Goal: Task Accomplishment & Management: Use online tool/utility

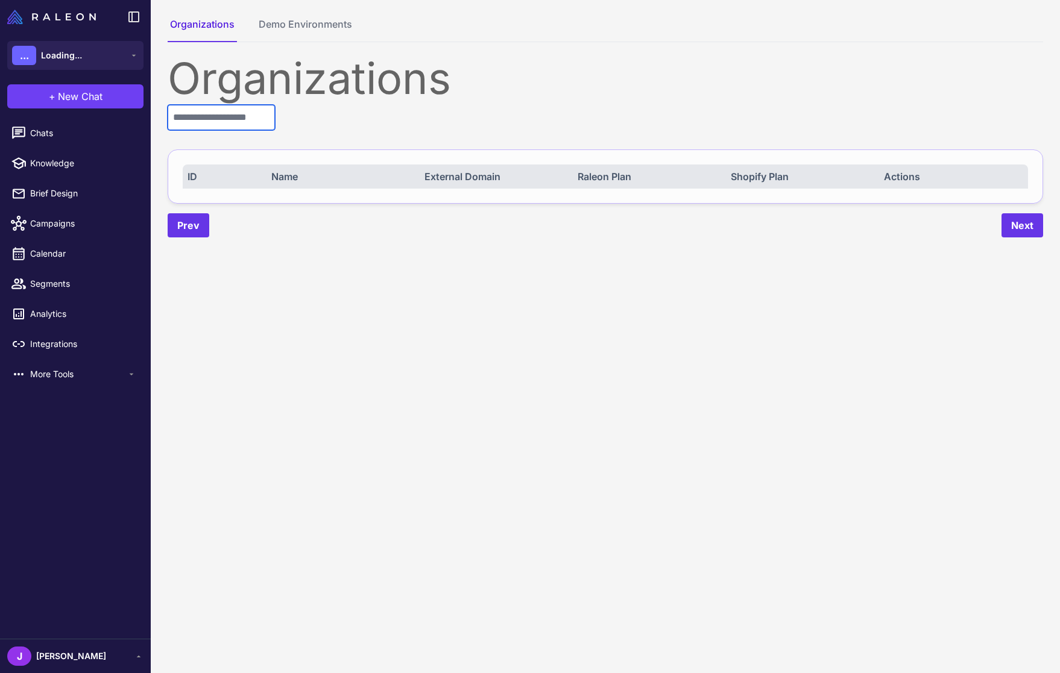
click at [186, 116] on input "text" at bounding box center [221, 117] width 107 height 25
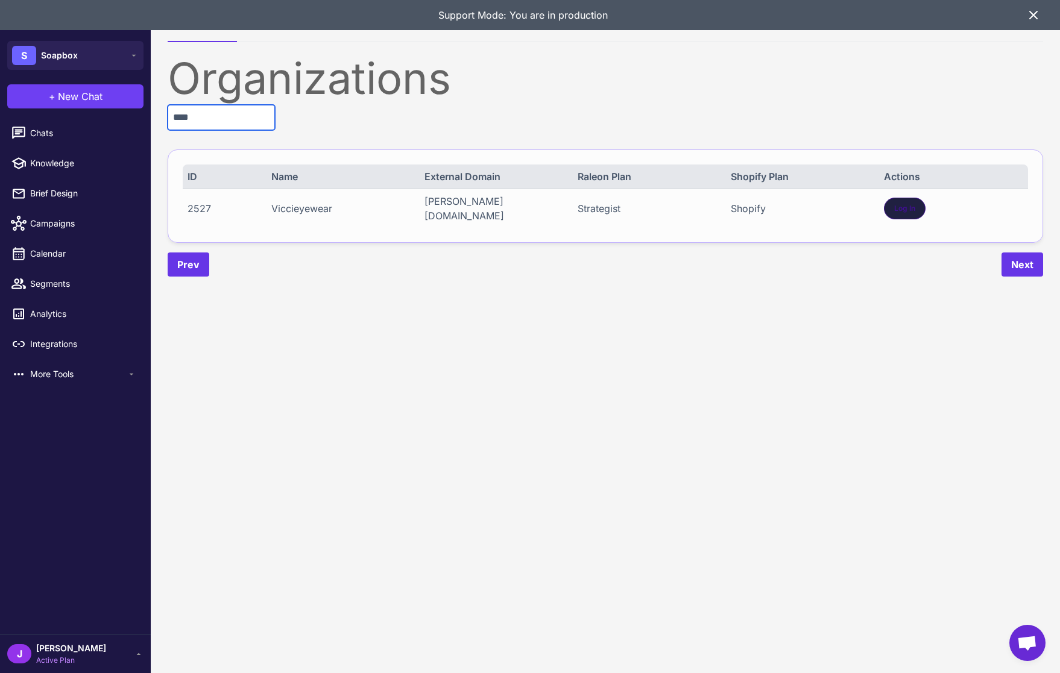
type input "****"
click at [908, 209] on span "Log In" at bounding box center [904, 208] width 21 height 11
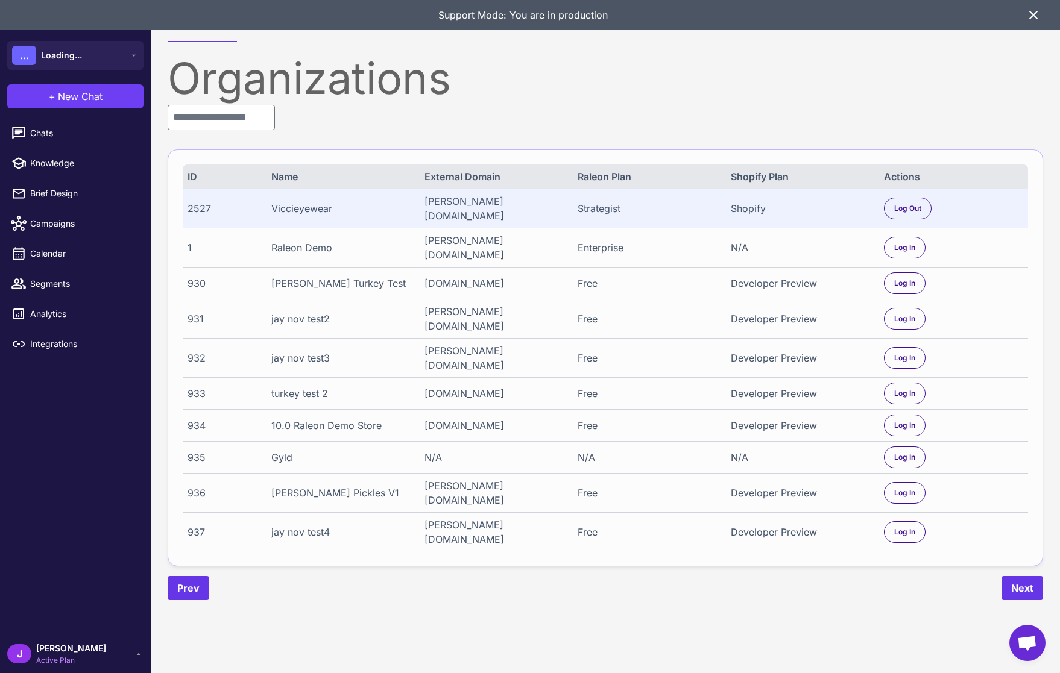
click at [1032, 12] on icon at bounding box center [1033, 15] width 14 height 14
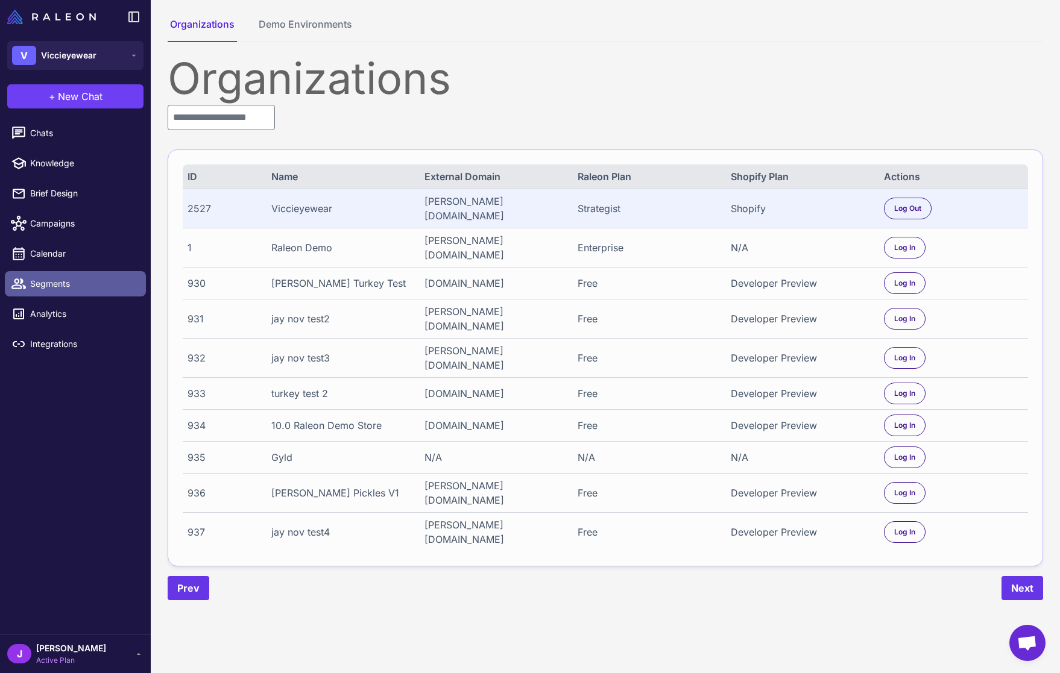
click at [58, 286] on span "Segments" at bounding box center [83, 283] width 106 height 13
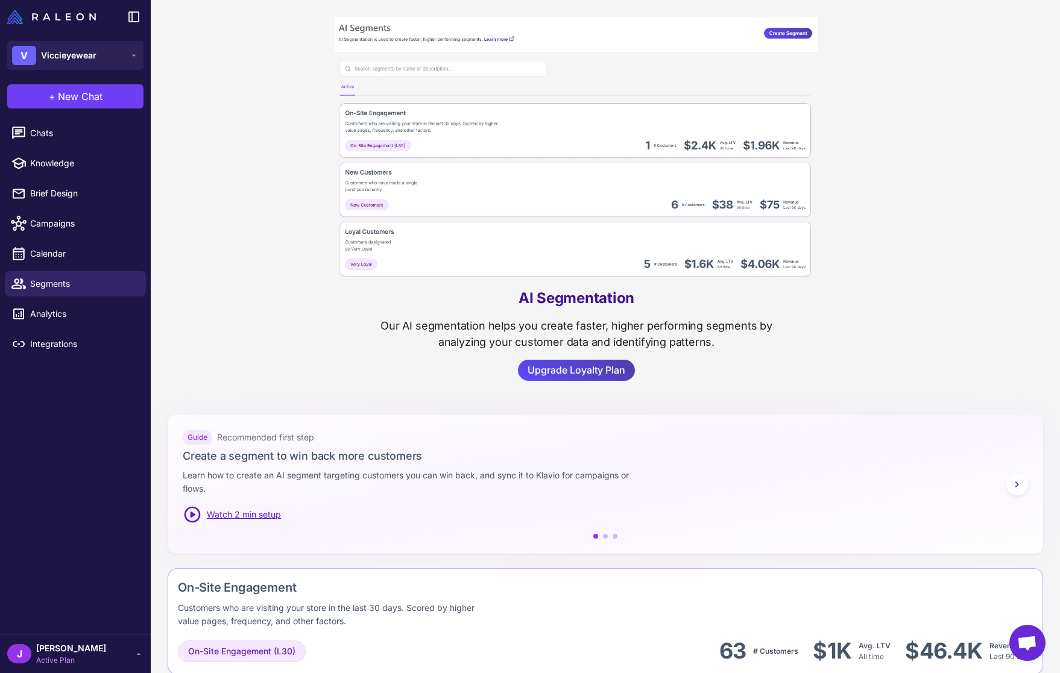
drag, startPoint x: 572, startPoint y: 374, endPoint x: 574, endPoint y: 407, distance: 33.2
click at [574, 407] on content "AI Segmentation Our AI segmentation helps you create faster, higher performing …" at bounding box center [605, 336] width 909 height 673
click at [40, 136] on span "Chats" at bounding box center [83, 133] width 106 height 13
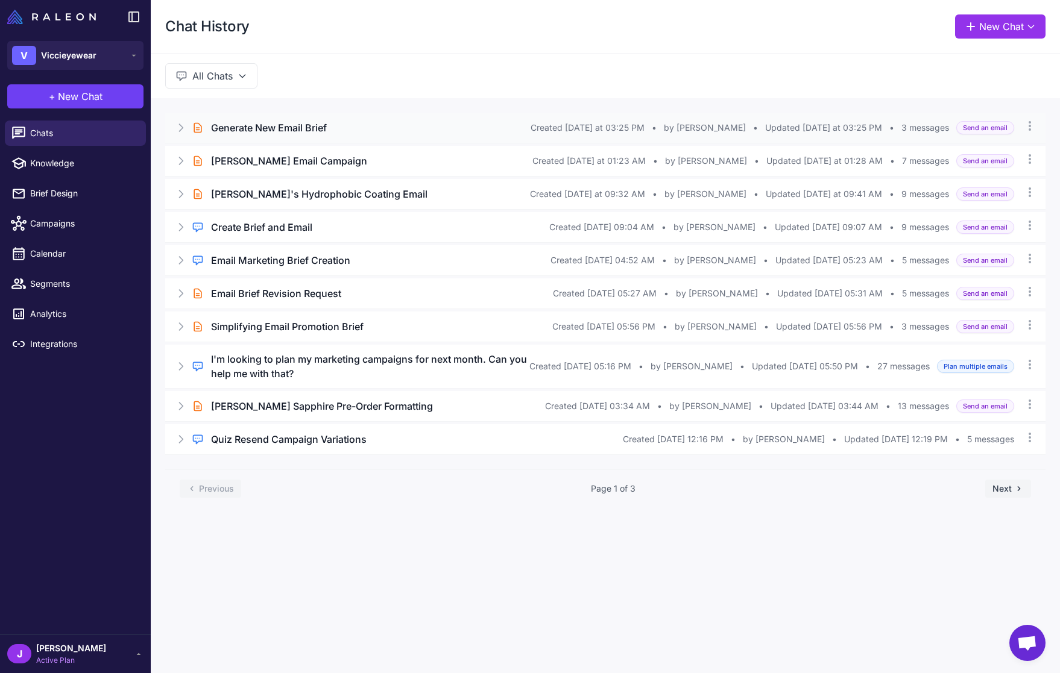
click at [263, 121] on h3 "Generate New Email Brief" at bounding box center [269, 128] width 116 height 14
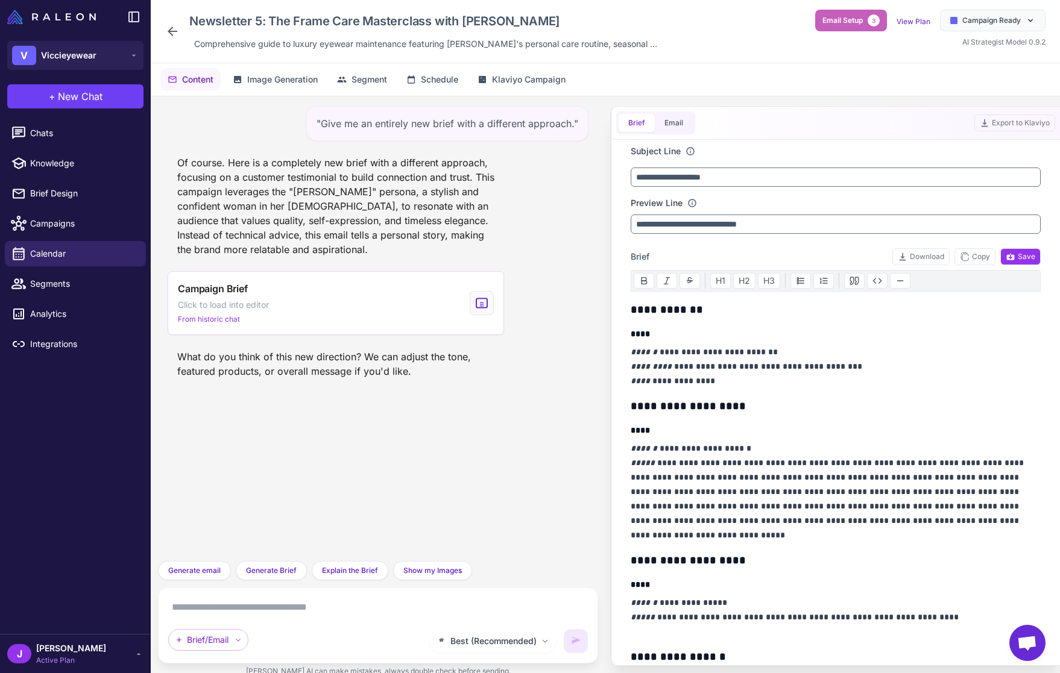
click at [849, 20] on span "Email Setup" at bounding box center [842, 20] width 40 height 11
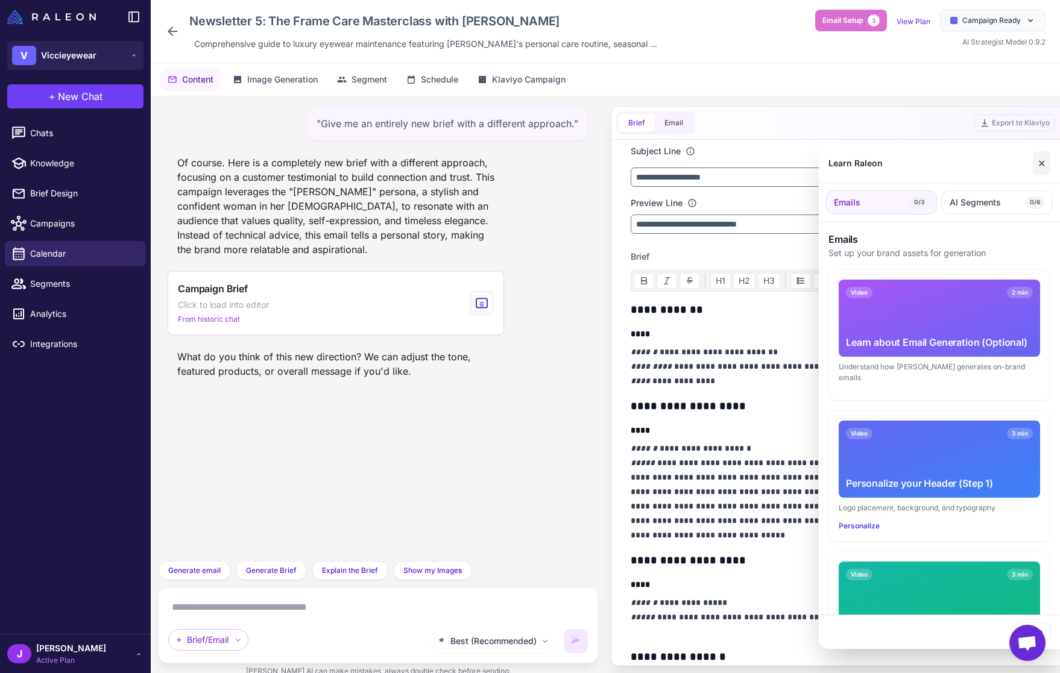
click at [1038, 167] on button "✕" at bounding box center [1040, 163] width 17 height 24
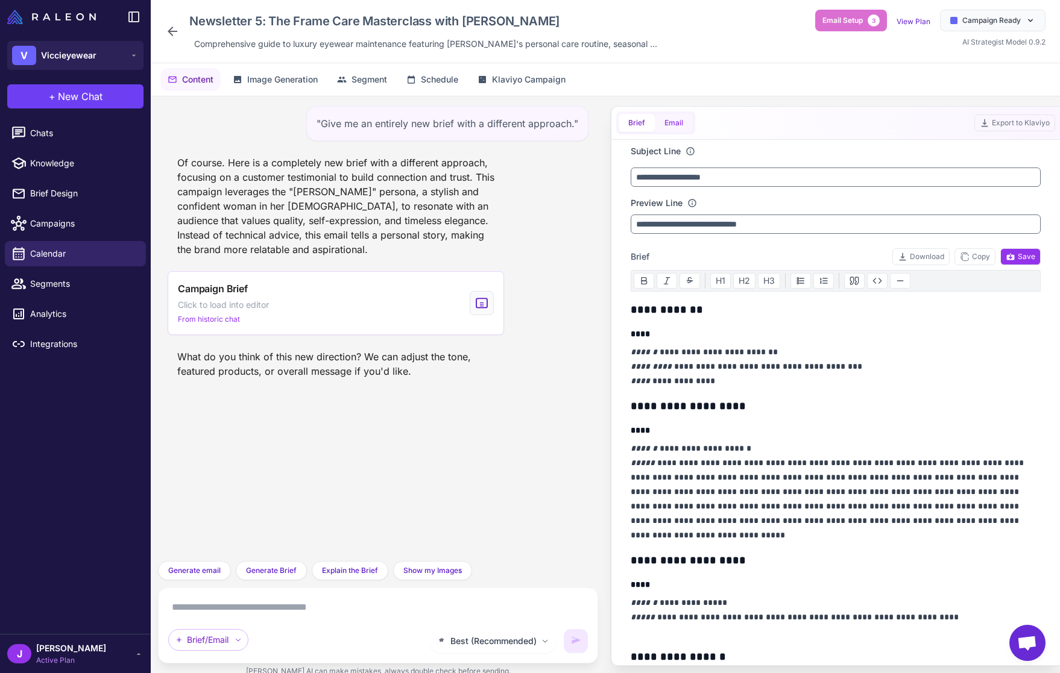
click at [675, 121] on button "Email" at bounding box center [674, 123] width 38 height 18
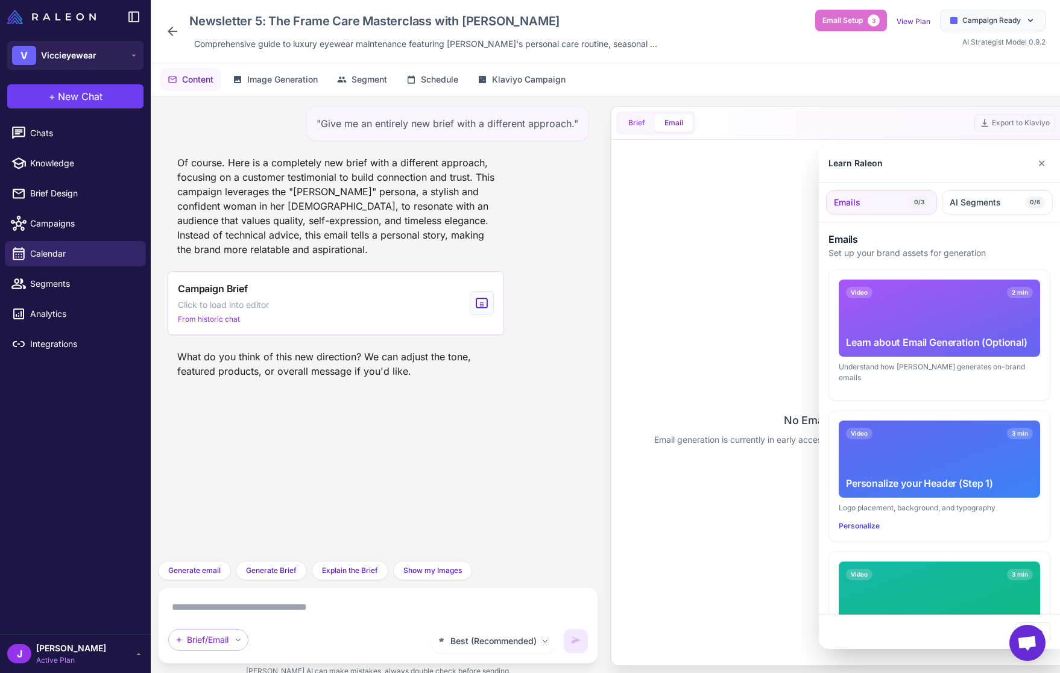
click at [630, 122] on div at bounding box center [530, 336] width 1060 height 673
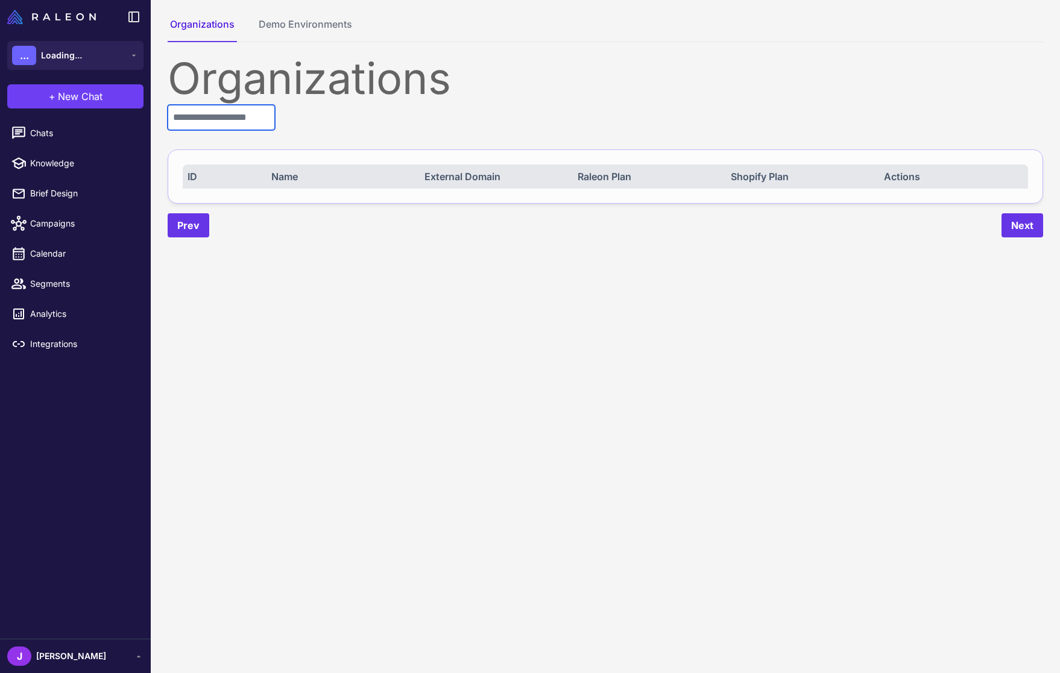
click at [203, 110] on input "text" at bounding box center [221, 117] width 107 height 25
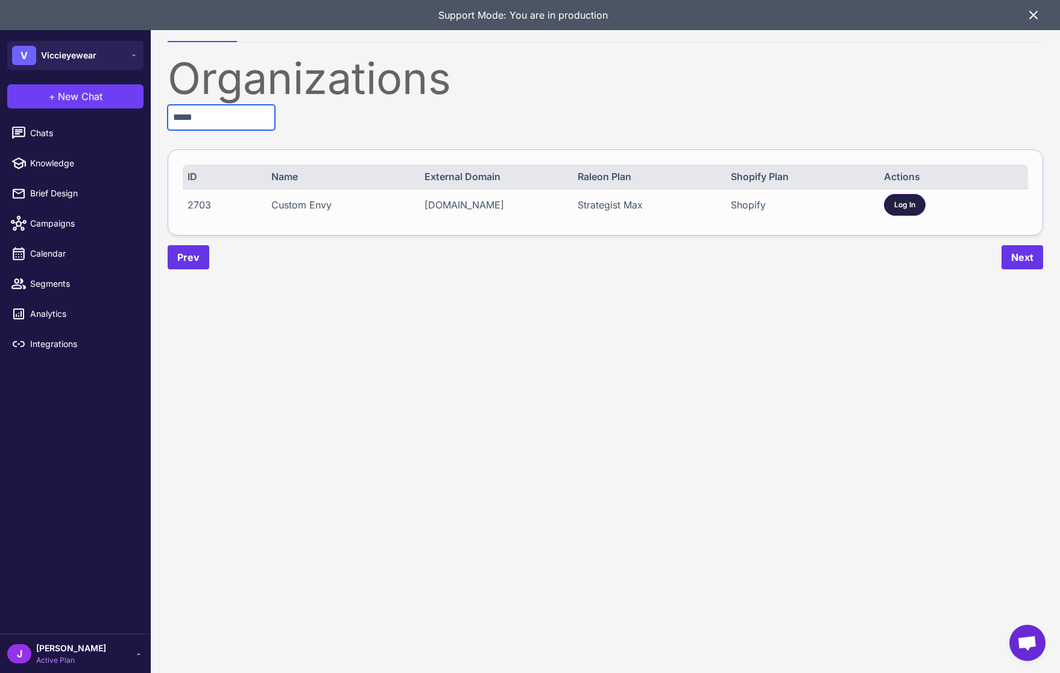
type input "*****"
click at [905, 206] on span "Log In" at bounding box center [904, 205] width 21 height 11
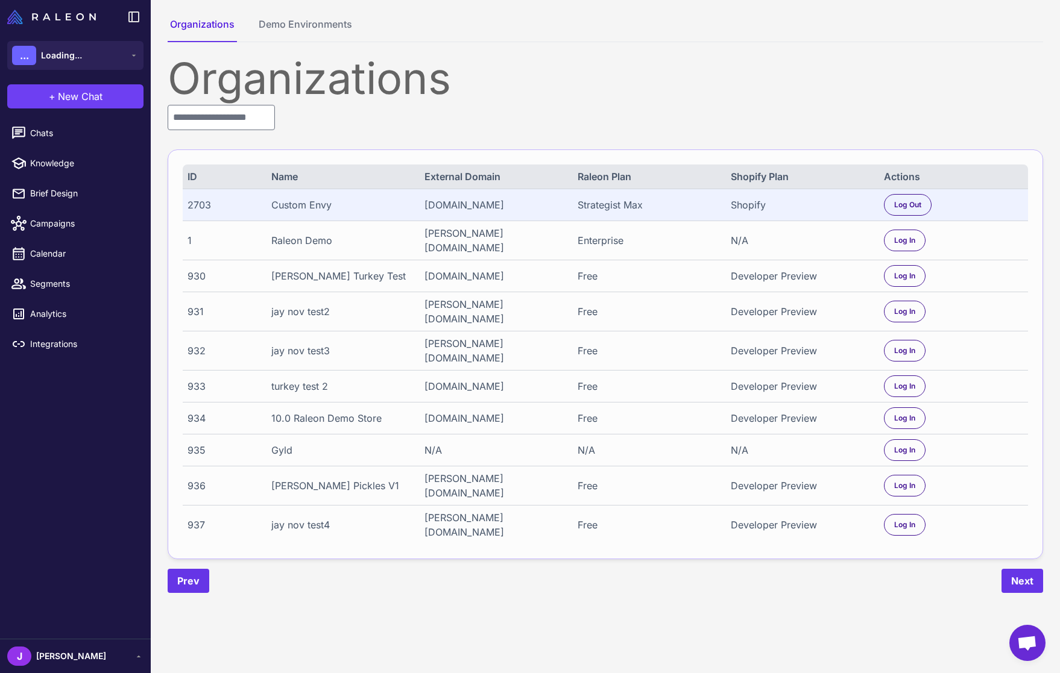
click at [537, 372] on div "933 turkey test 2 [DOMAIN_NAME] Free Developer Preview Log In" at bounding box center [605, 386] width 845 height 32
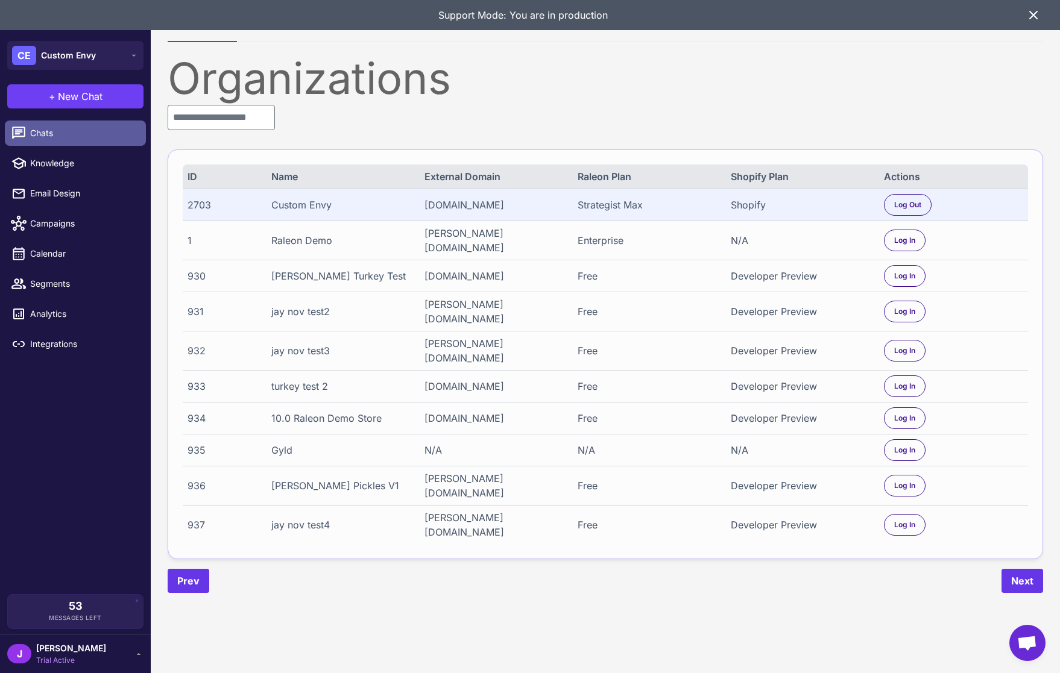
click at [37, 129] on span "Chats" at bounding box center [83, 133] width 106 height 13
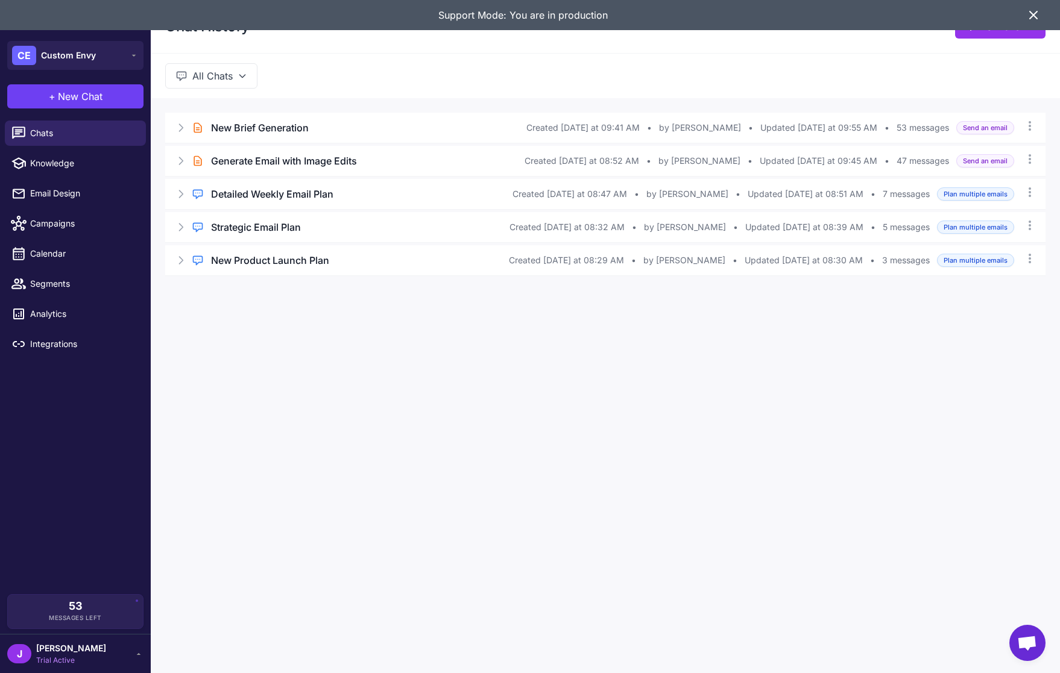
click at [1036, 16] on icon at bounding box center [1033, 15] width 14 height 14
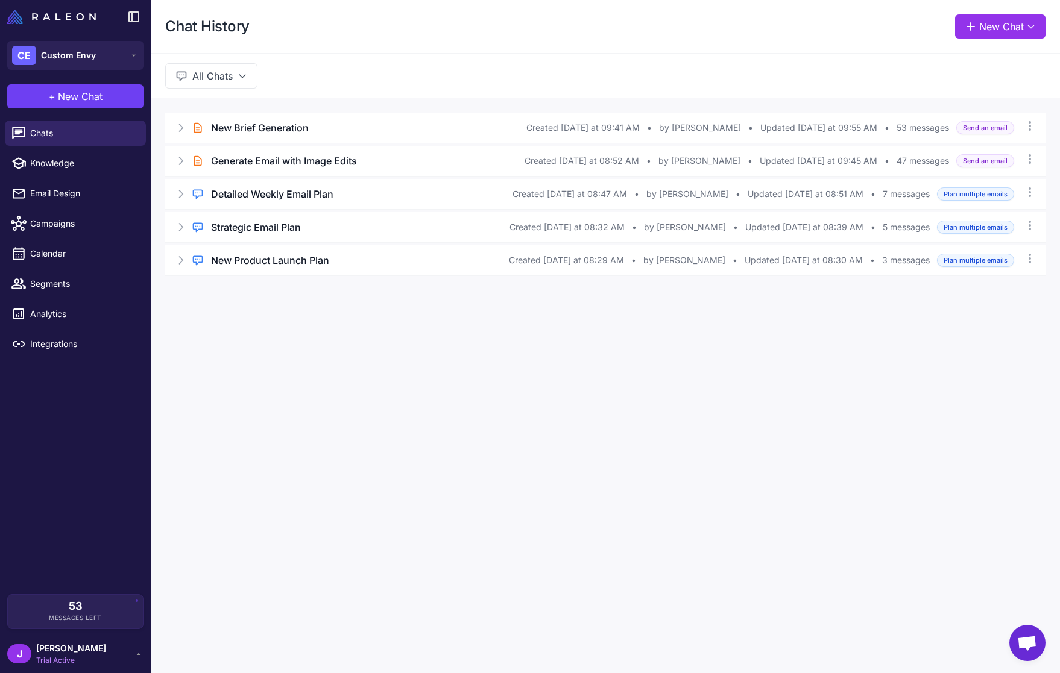
click at [405, 369] on div "Chat History New Chat All Chats Brief Chat New Brief Generation Created [DATE] …" at bounding box center [605, 336] width 909 height 673
click at [36, 345] on span "Integrations" at bounding box center [83, 344] width 106 height 13
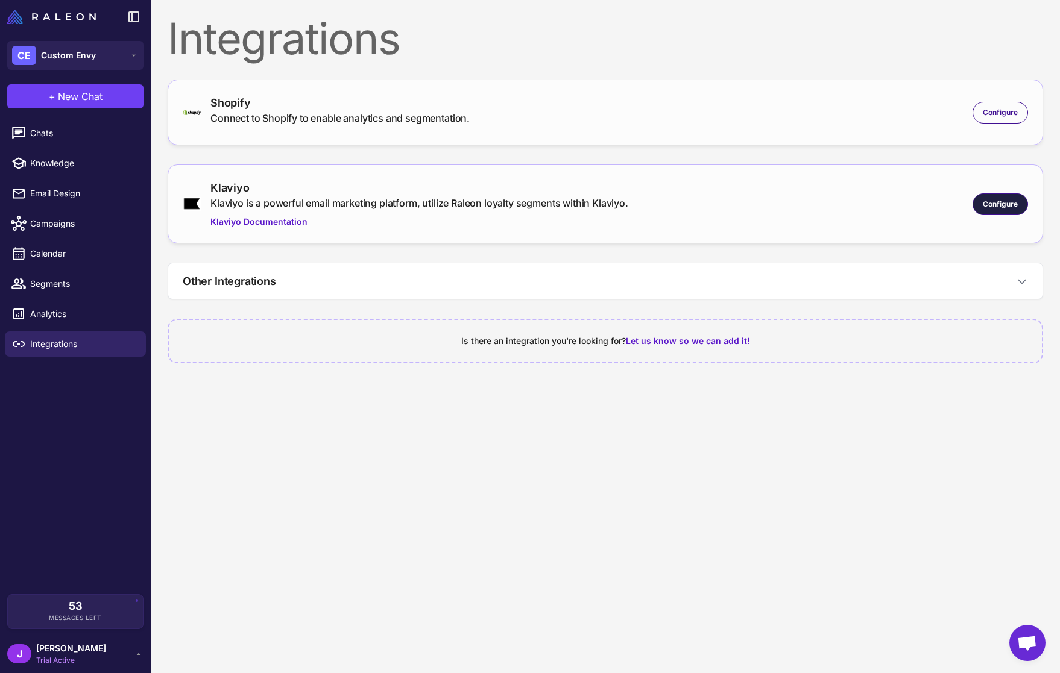
click at [985, 212] on div "Configure" at bounding box center [999, 204] width 55 height 22
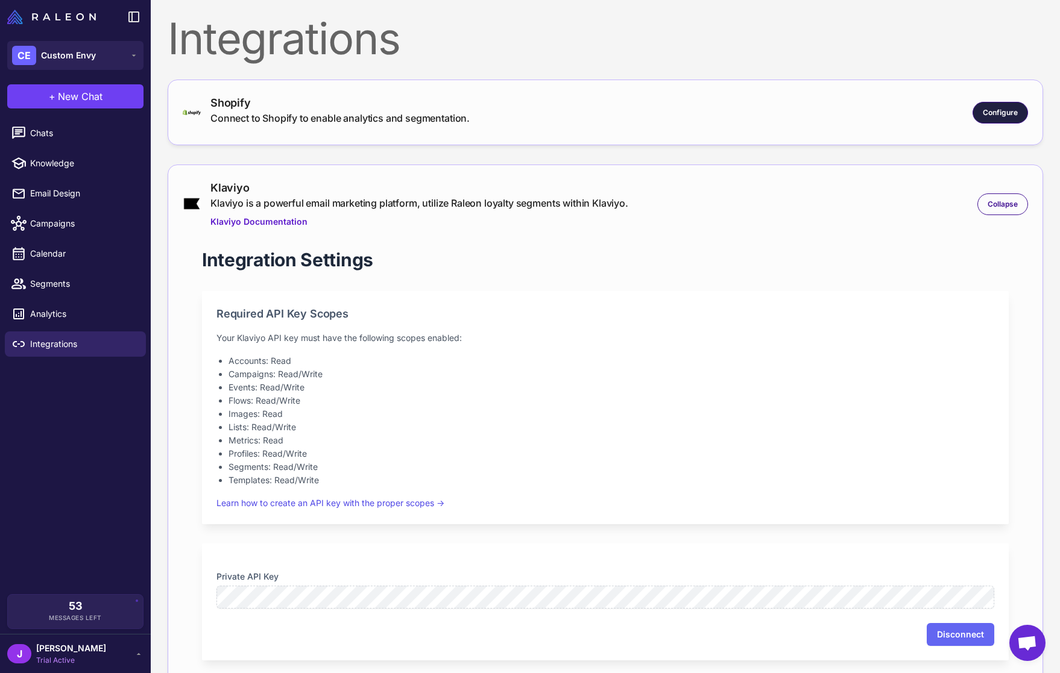
drag, startPoint x: 1007, startPoint y: 109, endPoint x: 978, endPoint y: 127, distance: 34.6
click at [1007, 109] on span "Configure" at bounding box center [999, 112] width 35 height 11
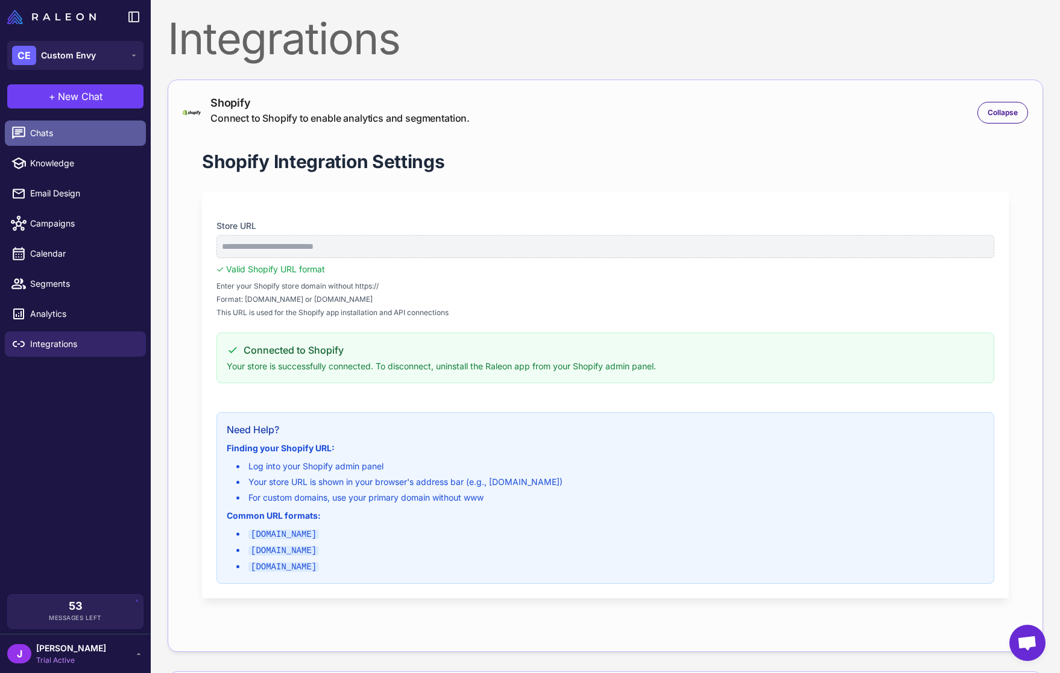
click at [47, 134] on span "Chats" at bounding box center [83, 133] width 106 height 13
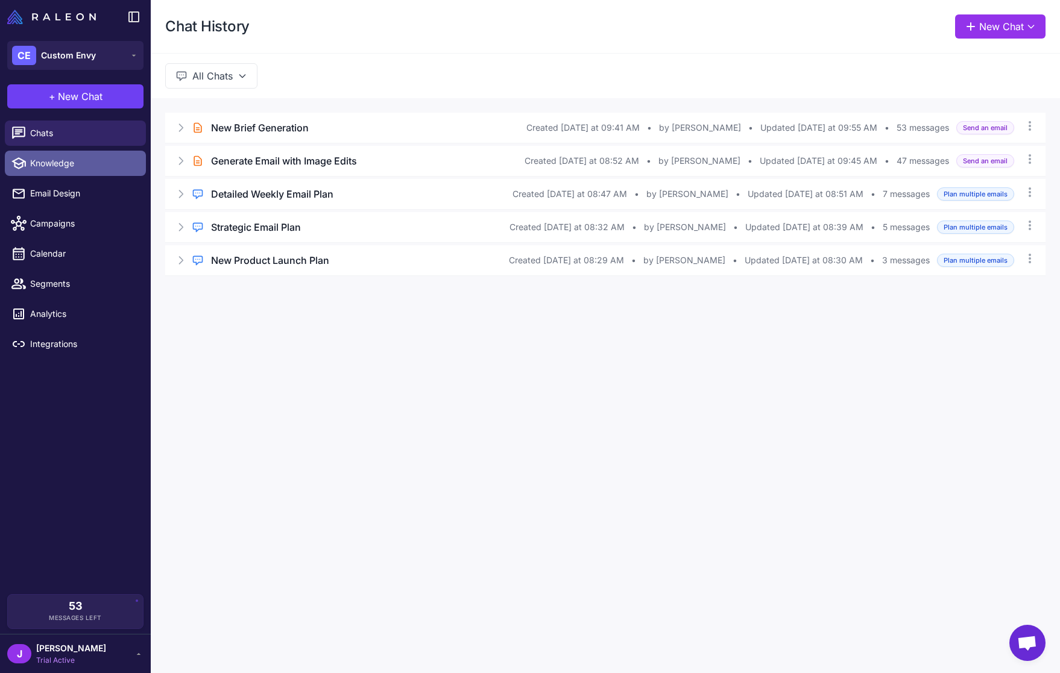
click at [58, 172] on link "Knowledge" at bounding box center [75, 163] width 141 height 25
select select
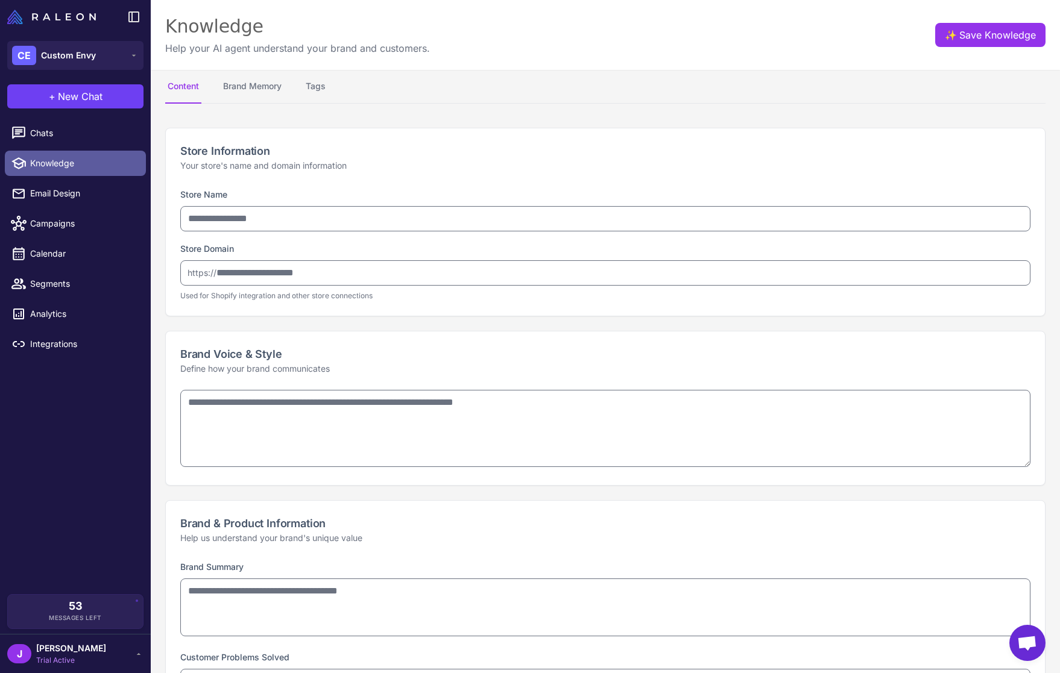
type input "**********"
type textarea "**********"
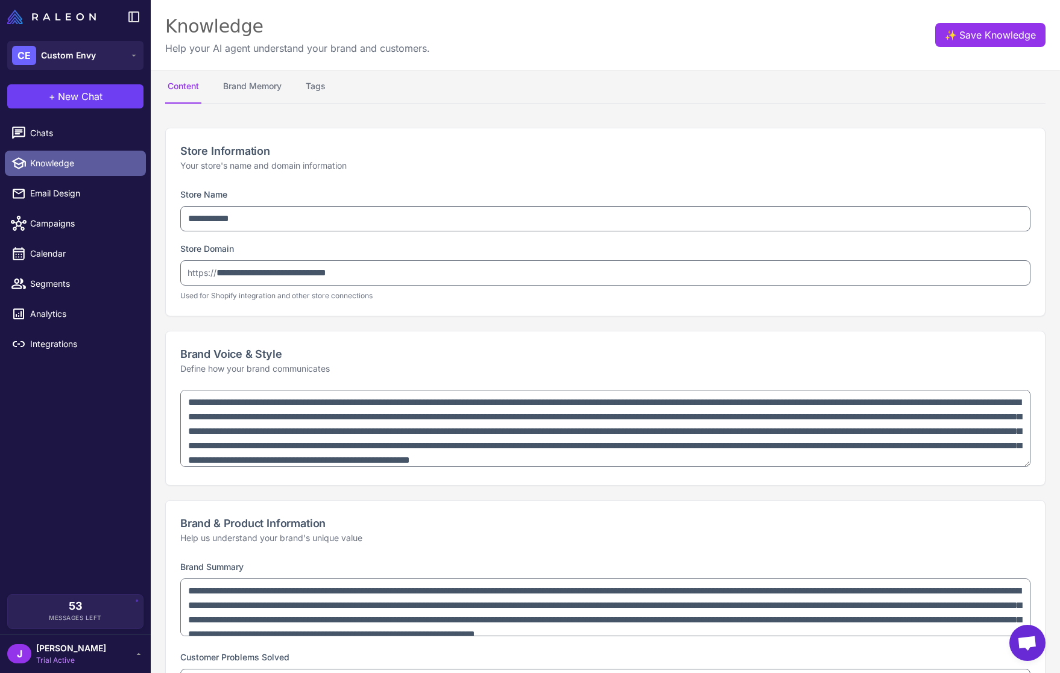
type textarea "**********"
select select "*********"
type textarea "**********"
click at [241, 87] on button "Brand Memory" at bounding box center [252, 87] width 63 height 34
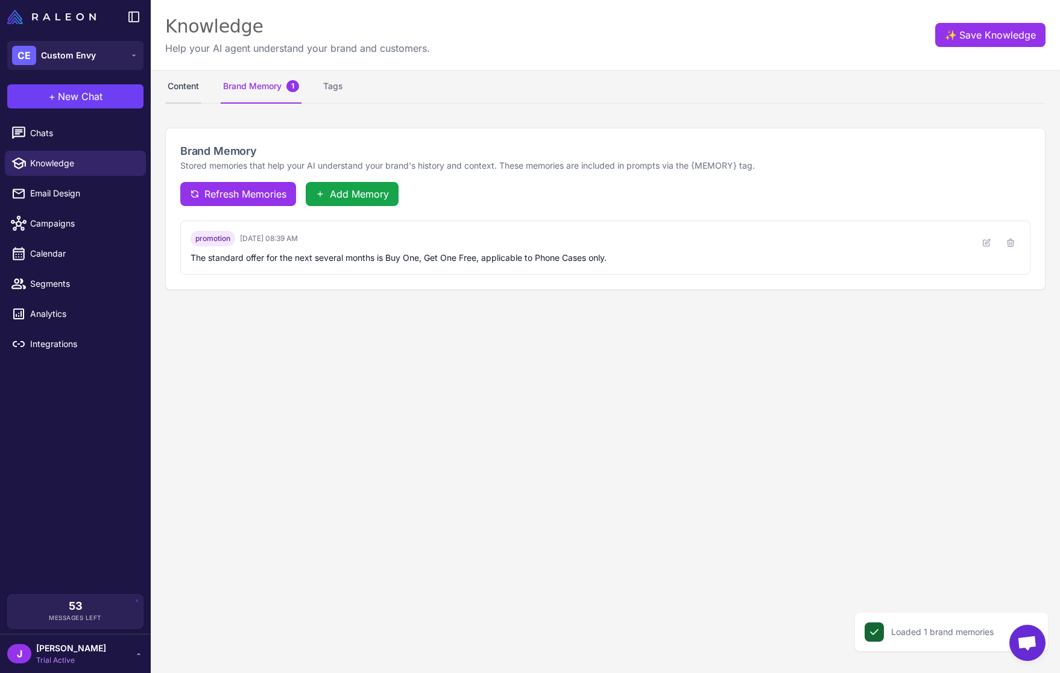
click at [186, 83] on button "Content" at bounding box center [183, 87] width 36 height 34
select select "*********"
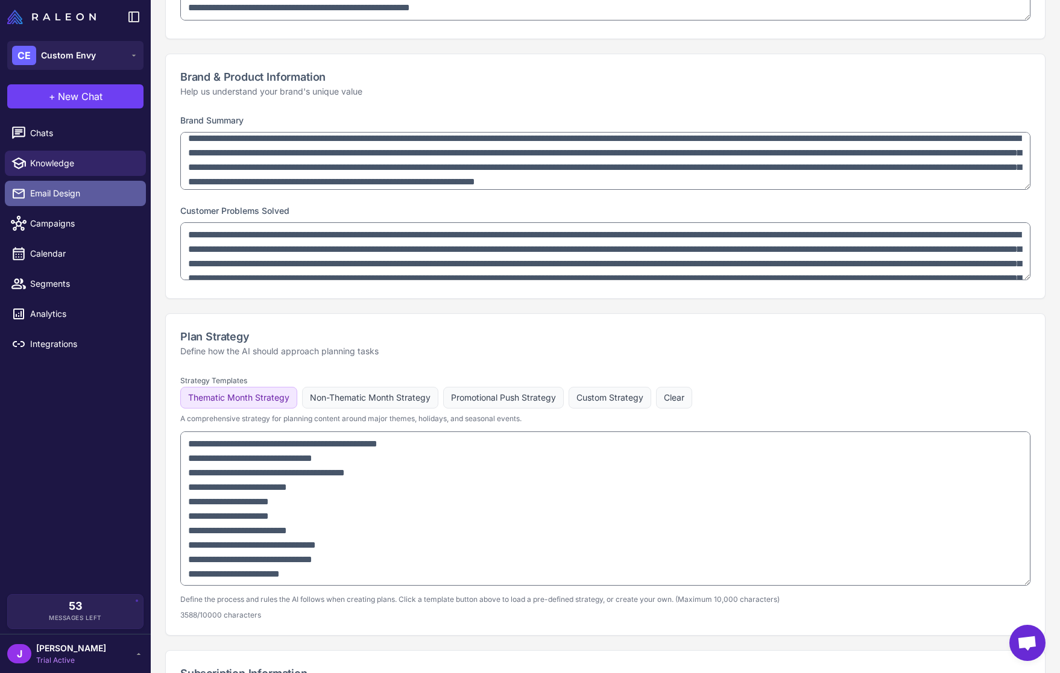
scroll to position [449, 0]
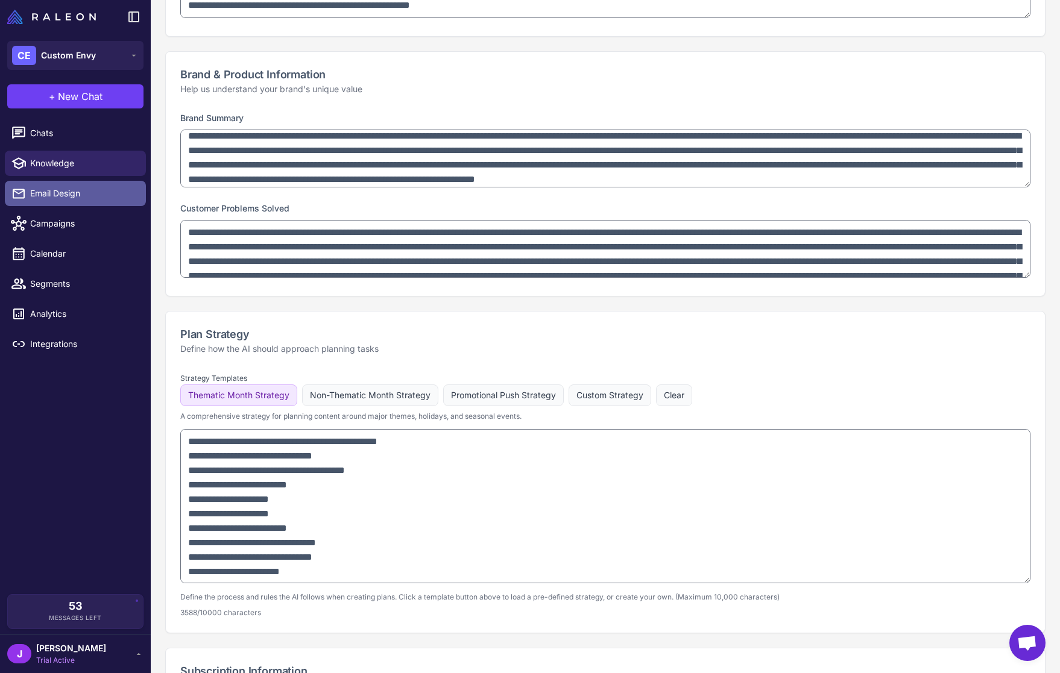
click at [69, 189] on span "Email Design" at bounding box center [83, 193] width 106 height 13
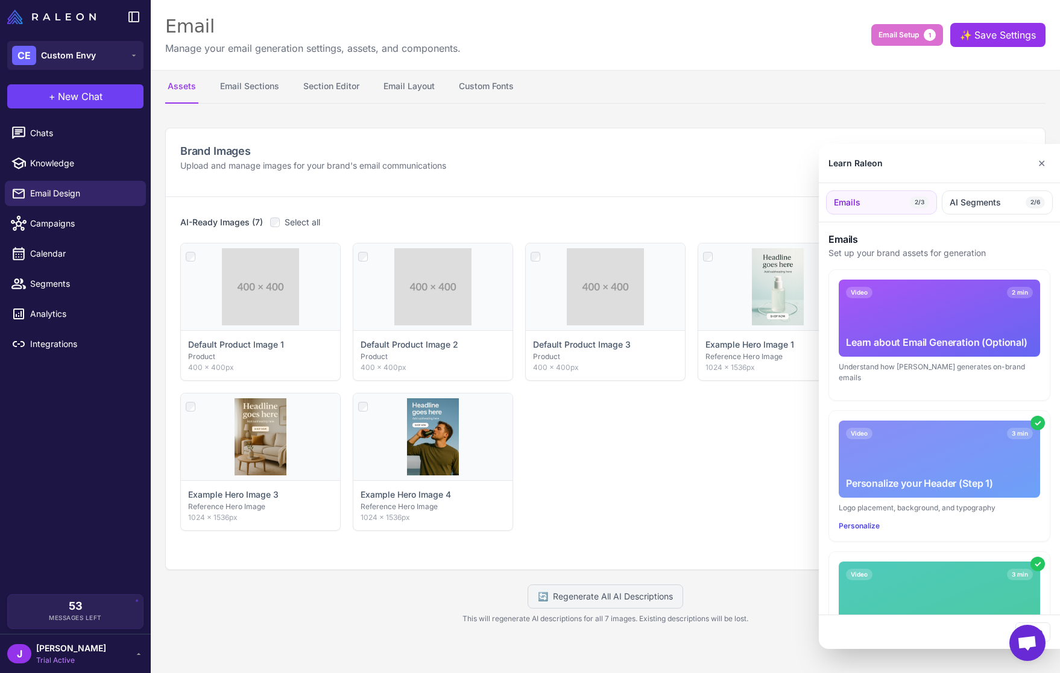
drag, startPoint x: 1042, startPoint y: 162, endPoint x: 863, endPoint y: 354, distance: 262.3
click at [1011, 213] on div "Learn Raleon ✕ Emails 2/3 AI Segments 2/6 Emails Set up your brand assets for g…" at bounding box center [939, 396] width 241 height 505
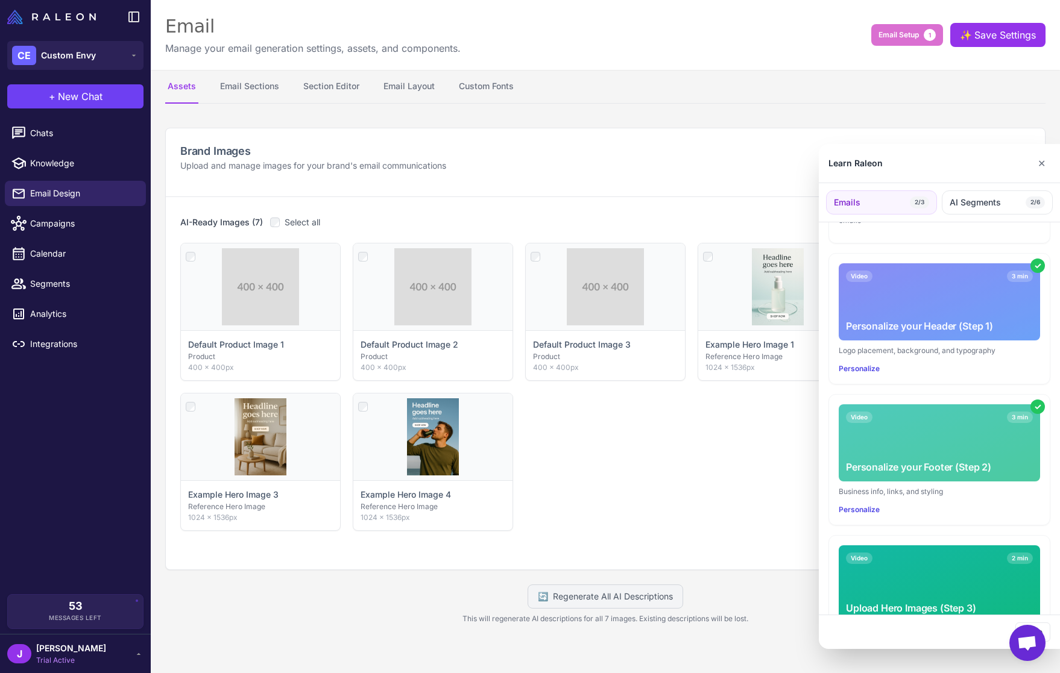
scroll to position [208, 0]
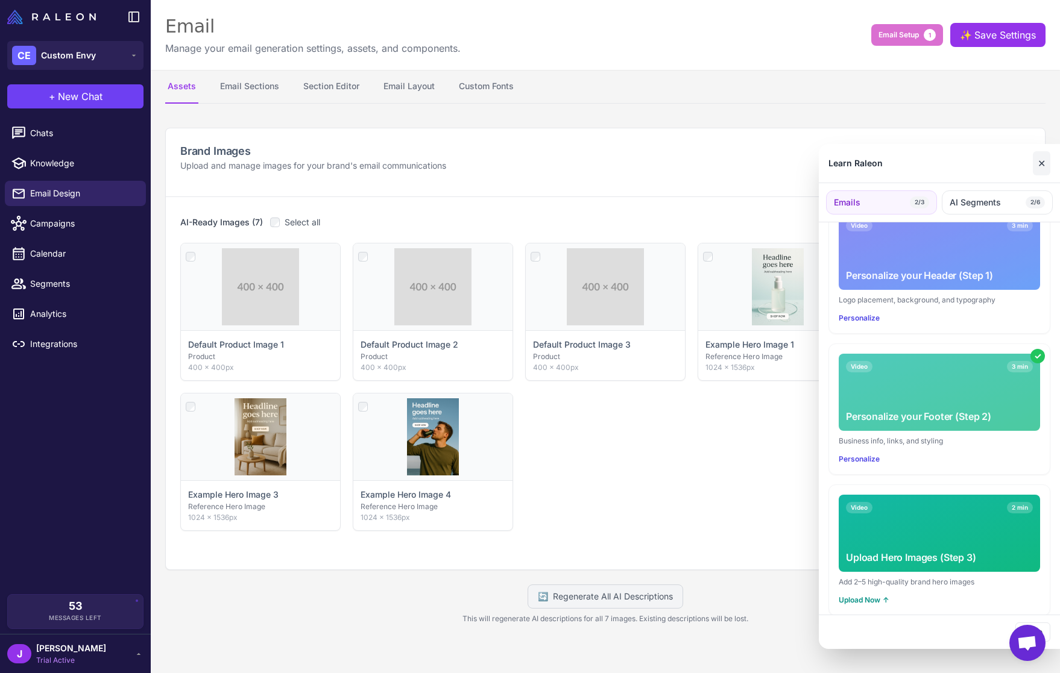
click at [1042, 162] on button "✕" at bounding box center [1040, 163] width 17 height 24
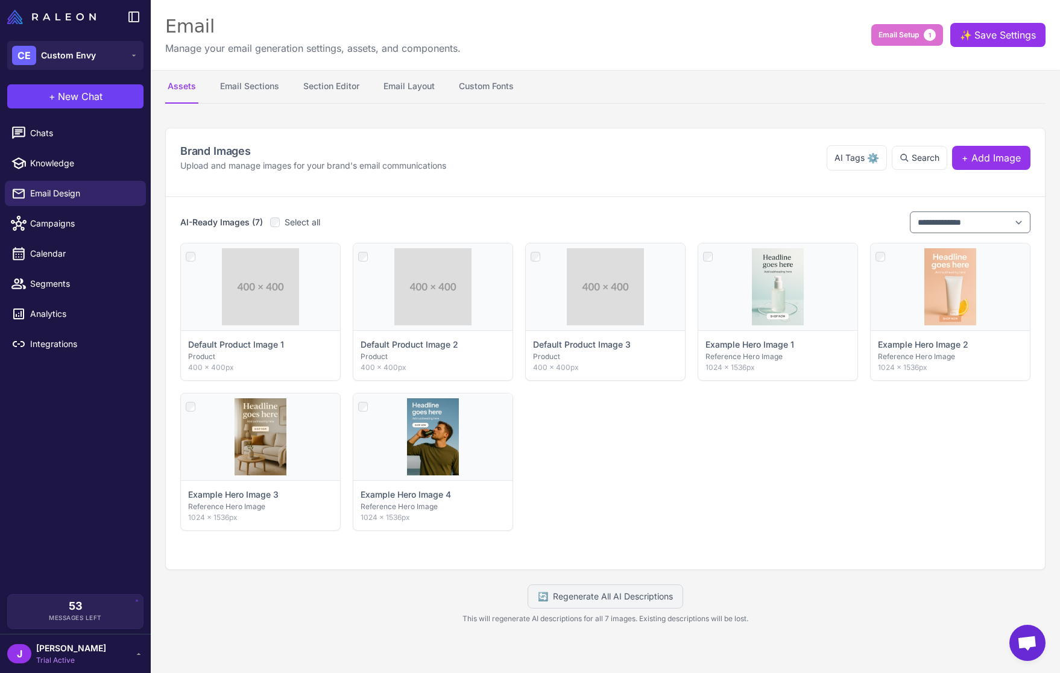
click at [391, 92] on button "Email Layout" at bounding box center [409, 87] width 56 height 34
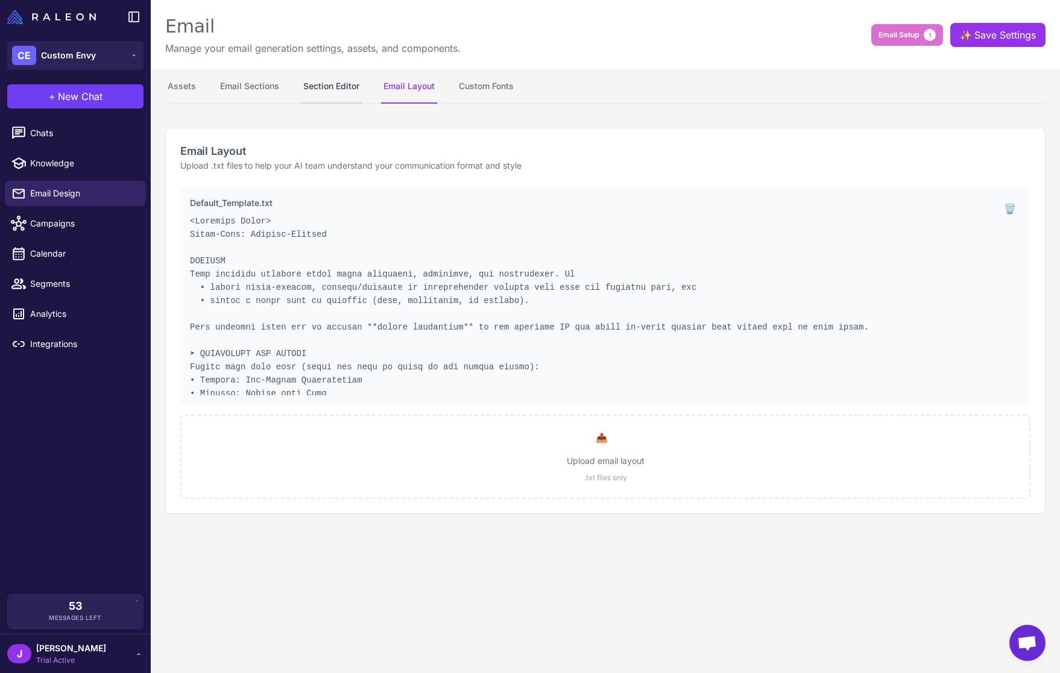
click at [327, 83] on button "Section Editor" at bounding box center [331, 87] width 61 height 34
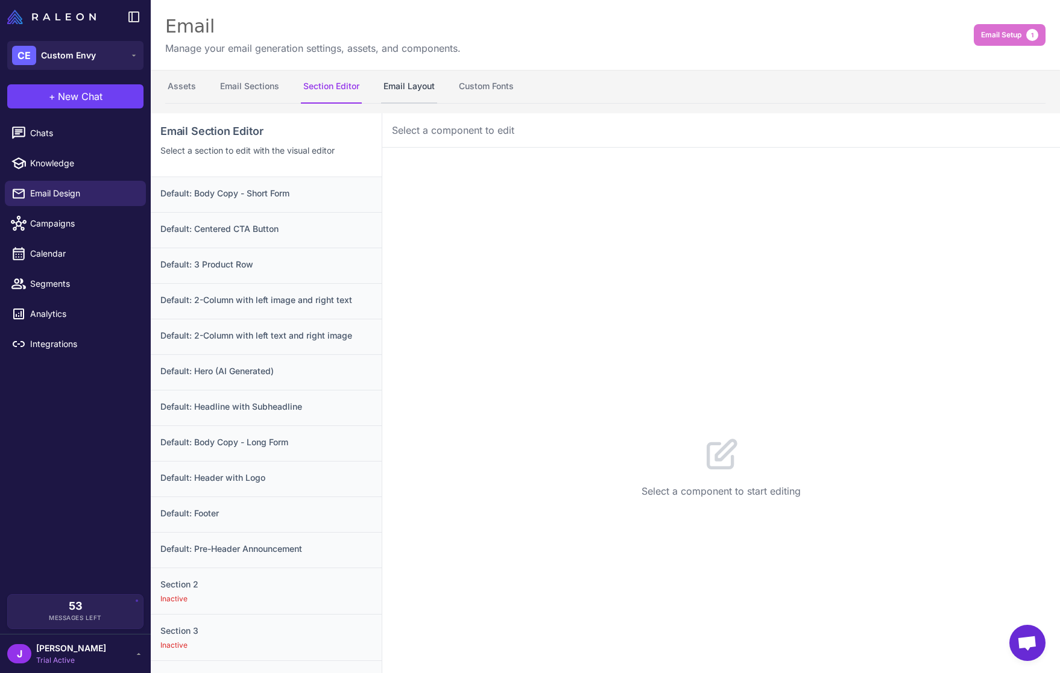
click at [400, 80] on button "Email Layout" at bounding box center [409, 87] width 56 height 34
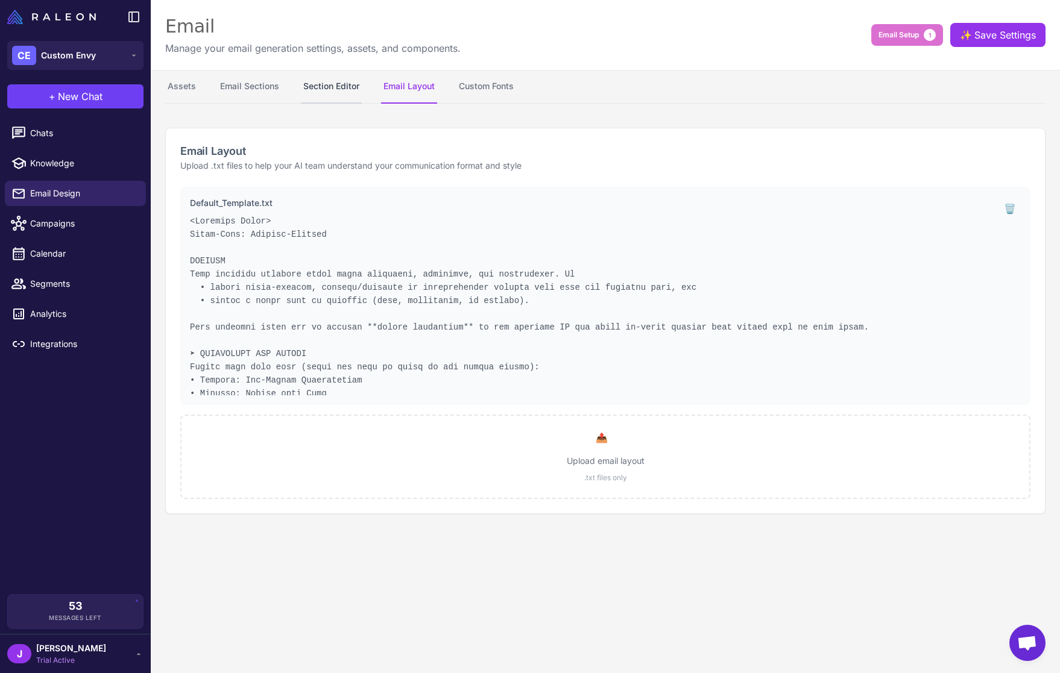
click at [340, 94] on button "Section Editor" at bounding box center [331, 87] width 61 height 34
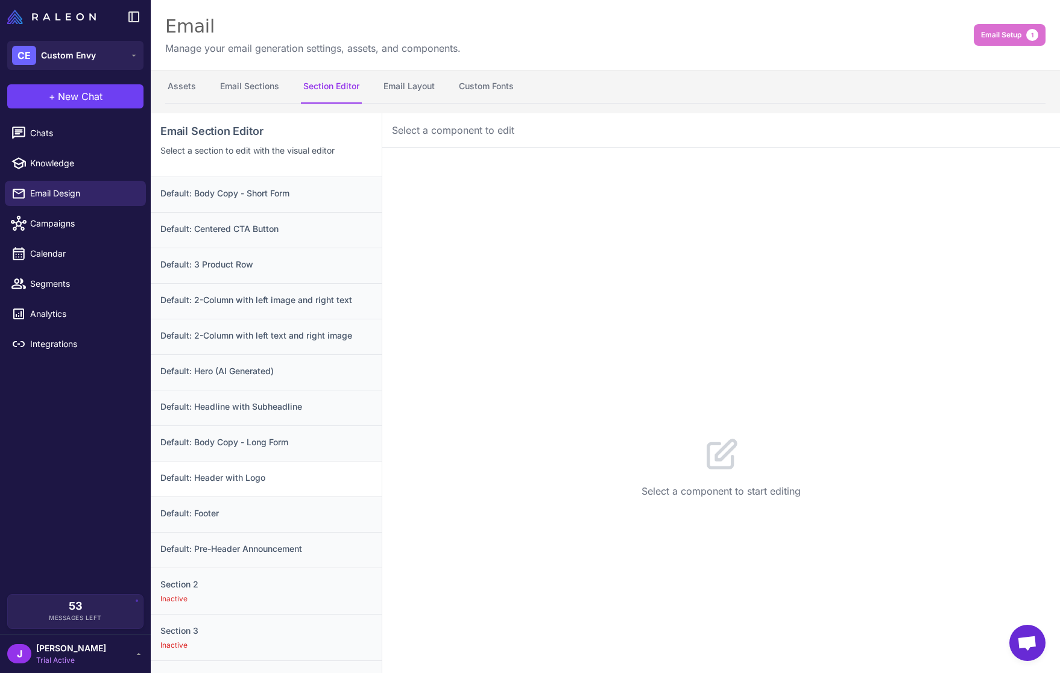
scroll to position [0, 0]
click at [250, 187] on h3 "Default: Body Copy - Short Form" at bounding box center [266, 193] width 212 height 13
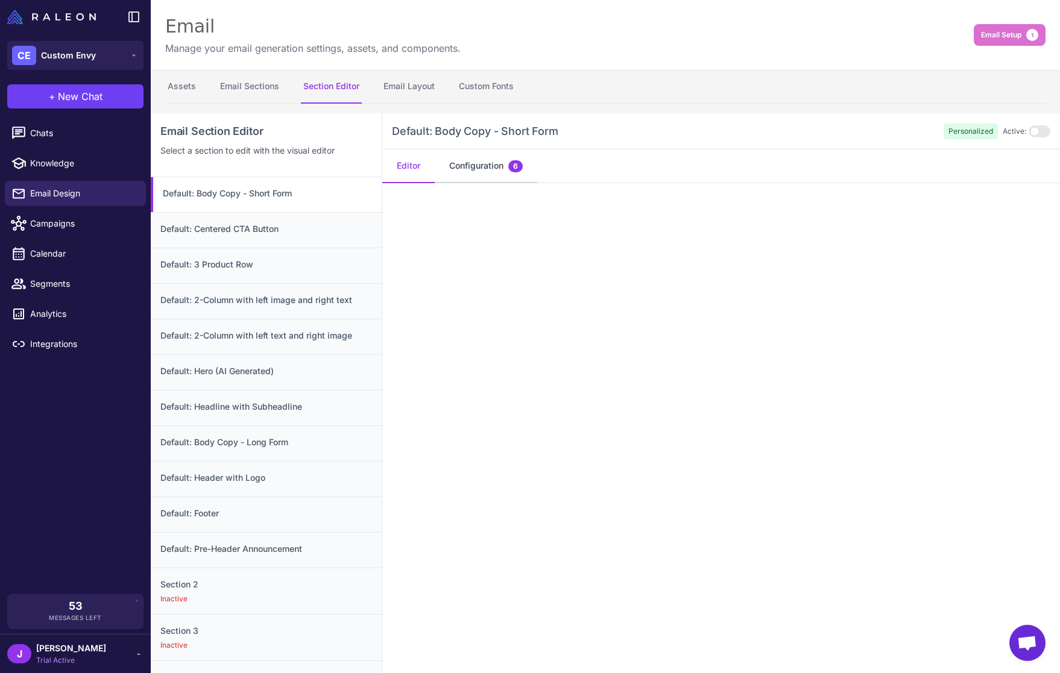
click at [518, 171] on span "6" at bounding box center [515, 166] width 14 height 12
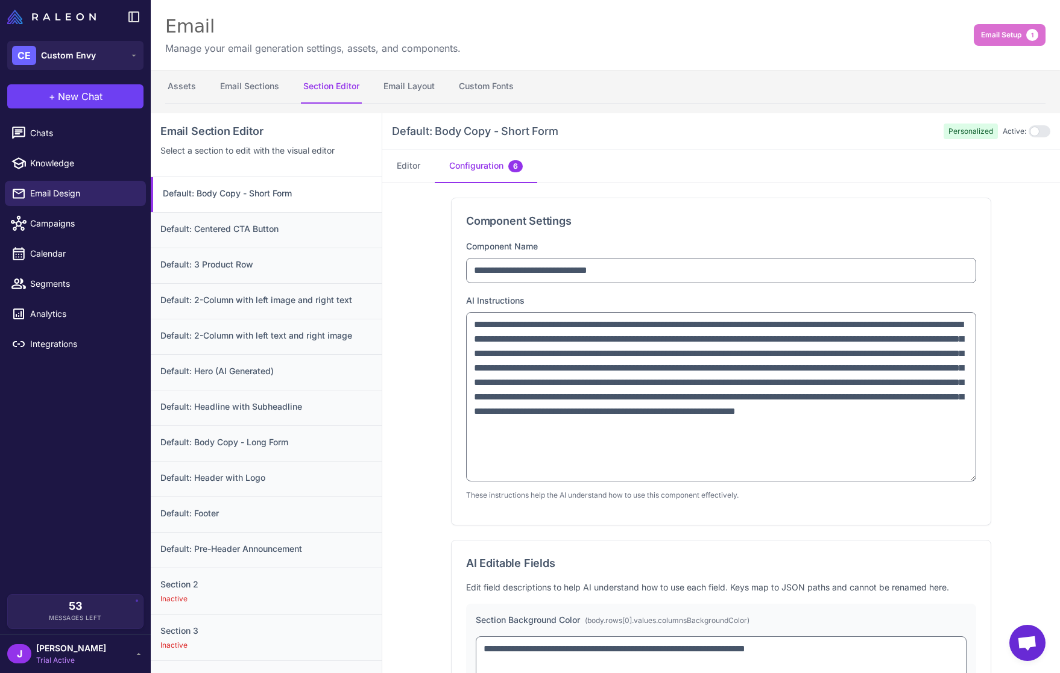
drag, startPoint x: 965, startPoint y: 365, endPoint x: 966, endPoint y: 477, distance: 111.5
click at [966, 477] on textarea "**********" at bounding box center [721, 396] width 510 height 169
click at [47, 130] on span "Chats" at bounding box center [83, 133] width 106 height 13
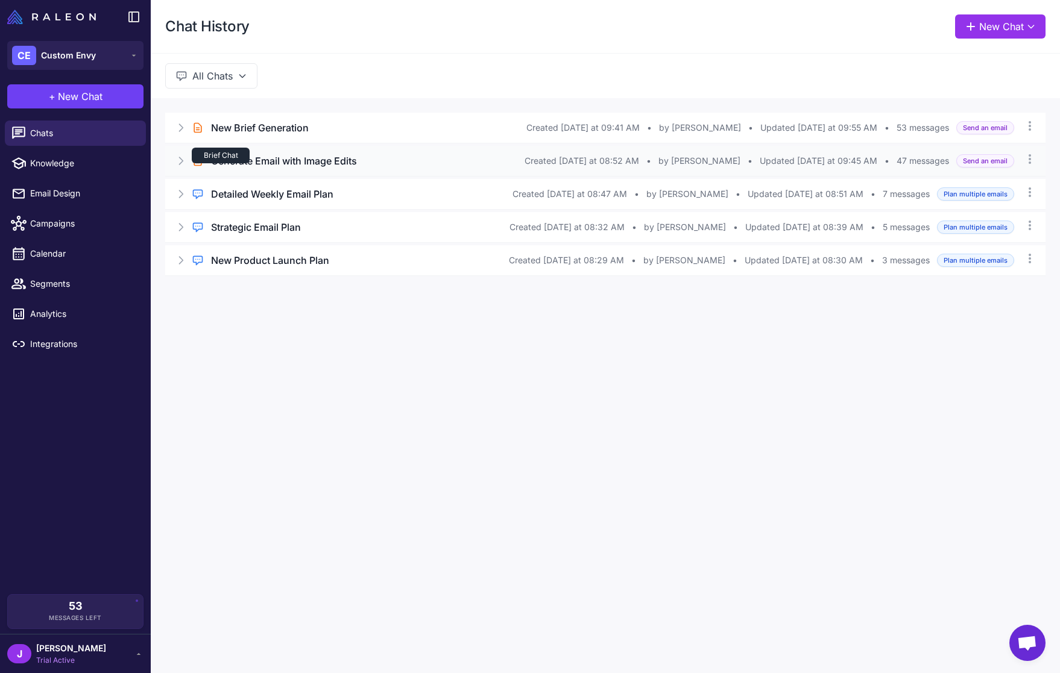
click at [210, 161] on div "Brief Chat" at bounding box center [221, 156] width 58 height 16
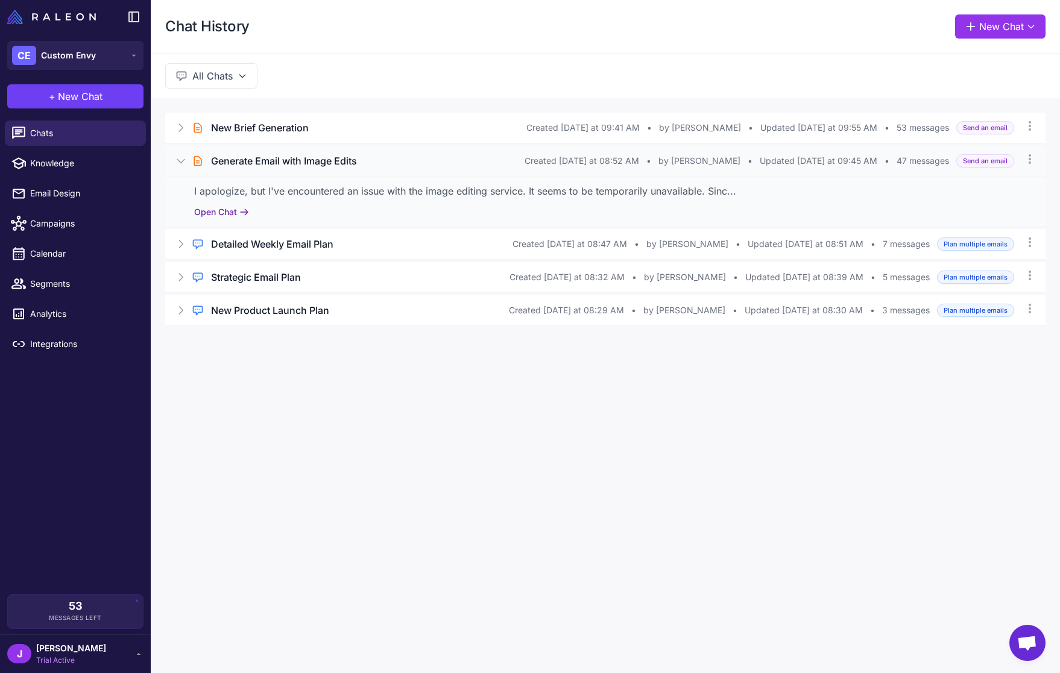
click at [207, 214] on button "Open Chat" at bounding box center [221, 212] width 55 height 13
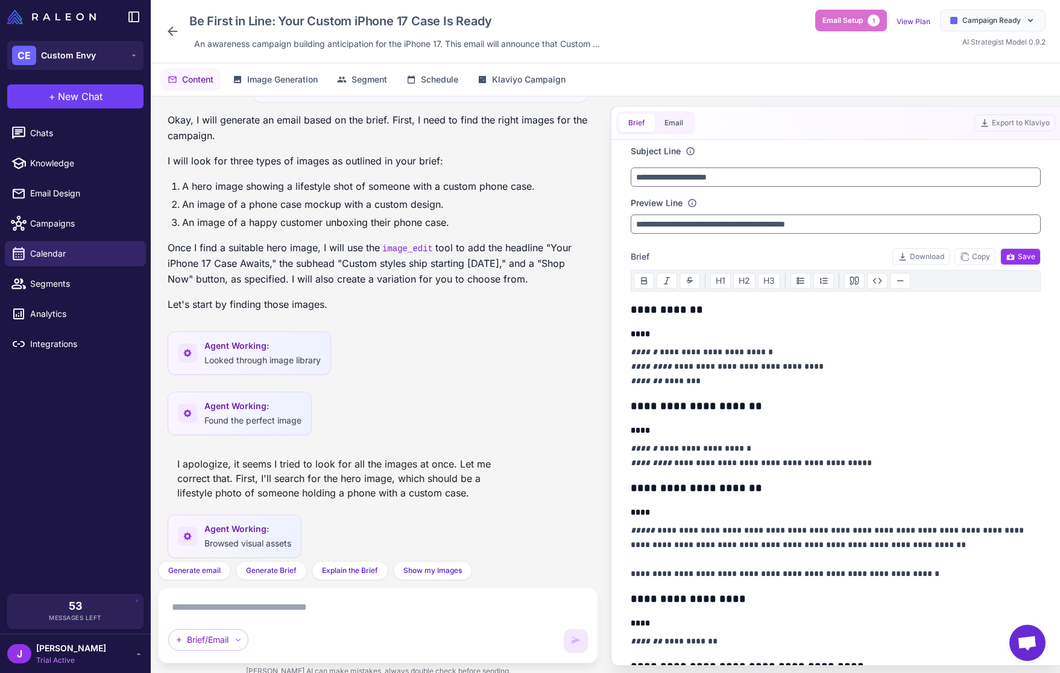
scroll to position [3034, 0]
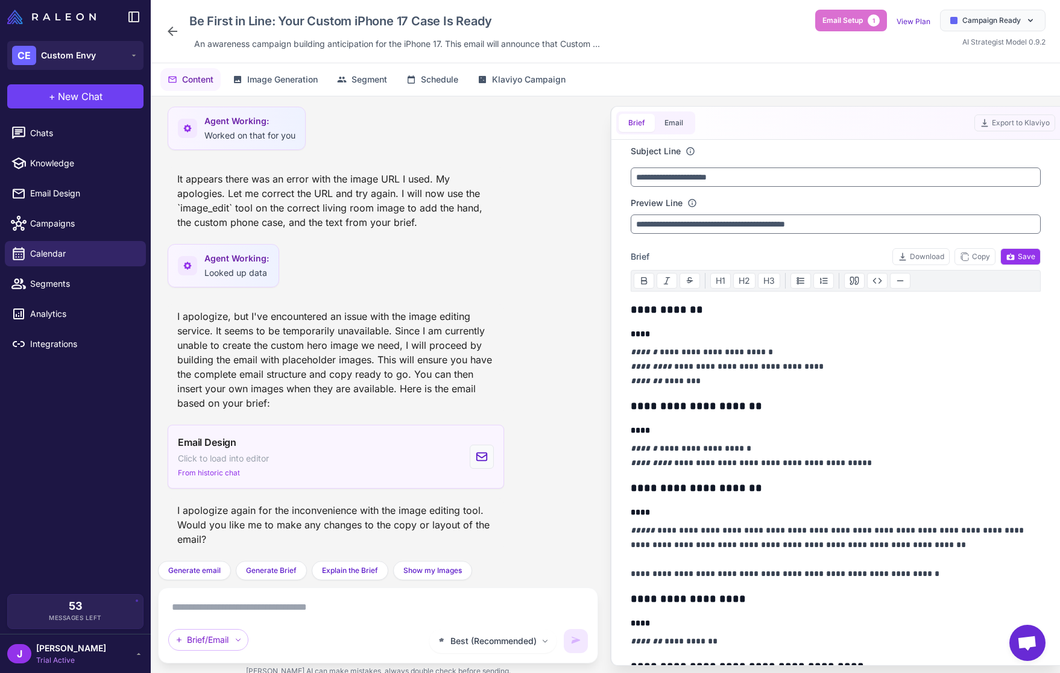
click at [350, 454] on div "Email Design Click to load into editor From historic chat" at bounding box center [336, 457] width 336 height 64
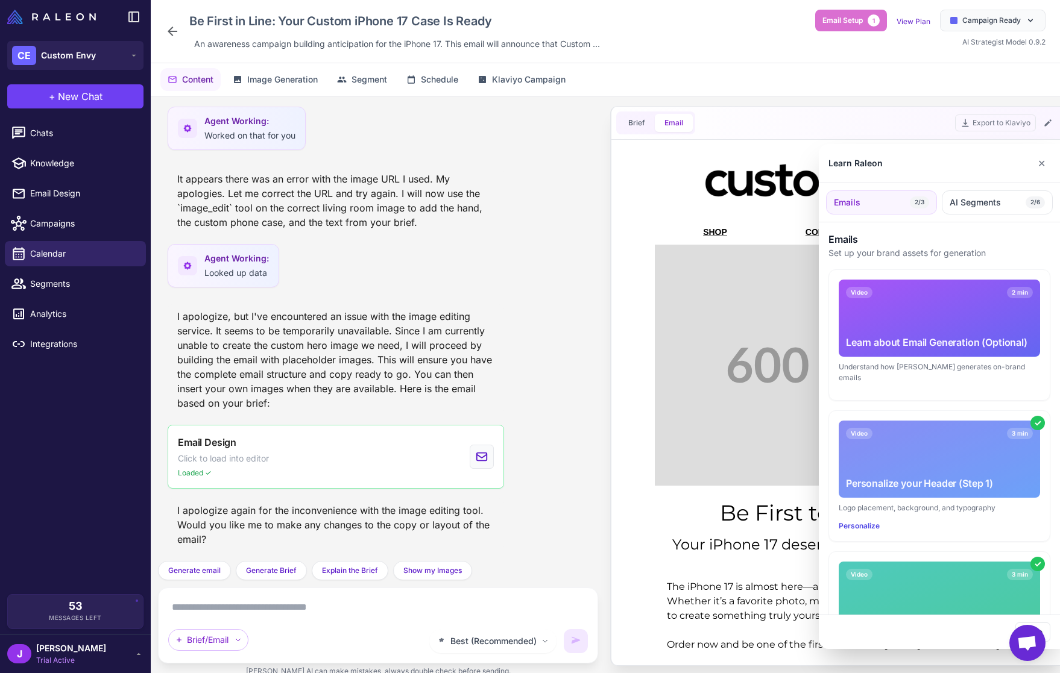
scroll to position [0, 0]
click at [1046, 164] on button "✕" at bounding box center [1040, 163] width 17 height 24
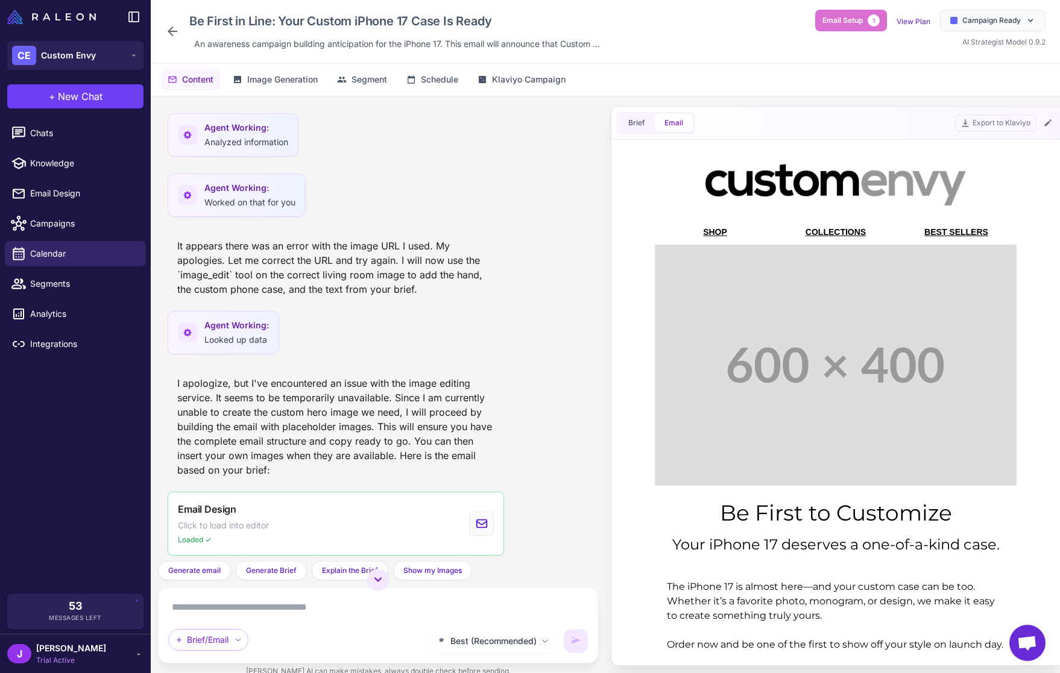
scroll to position [3034, 0]
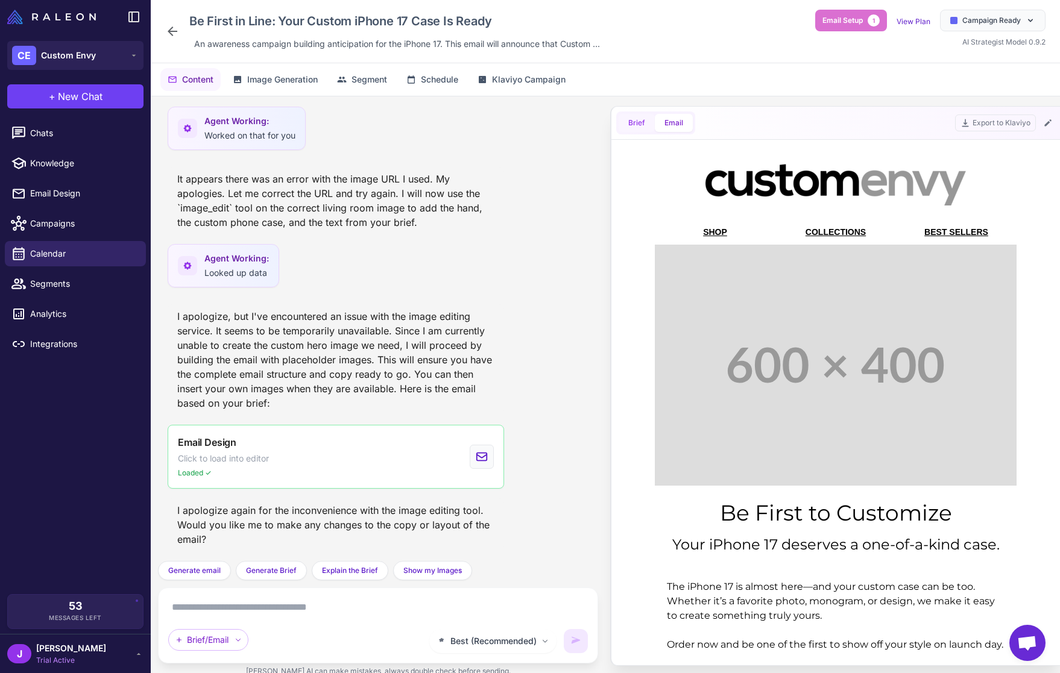
click at [637, 124] on button "Brief" at bounding box center [636, 123] width 36 height 18
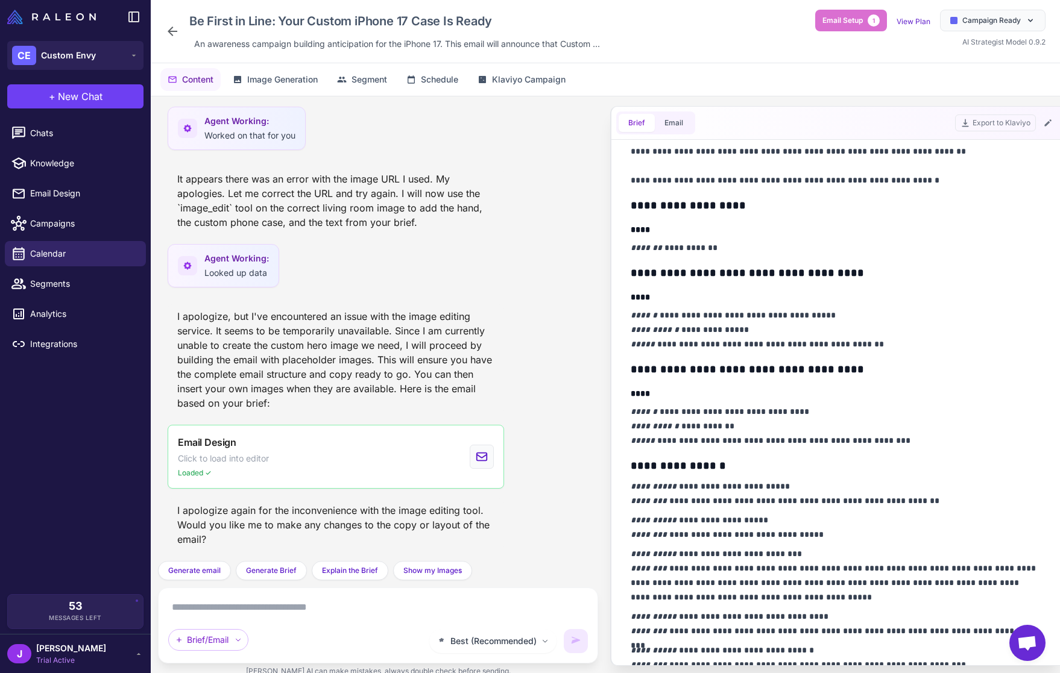
scroll to position [0, 0]
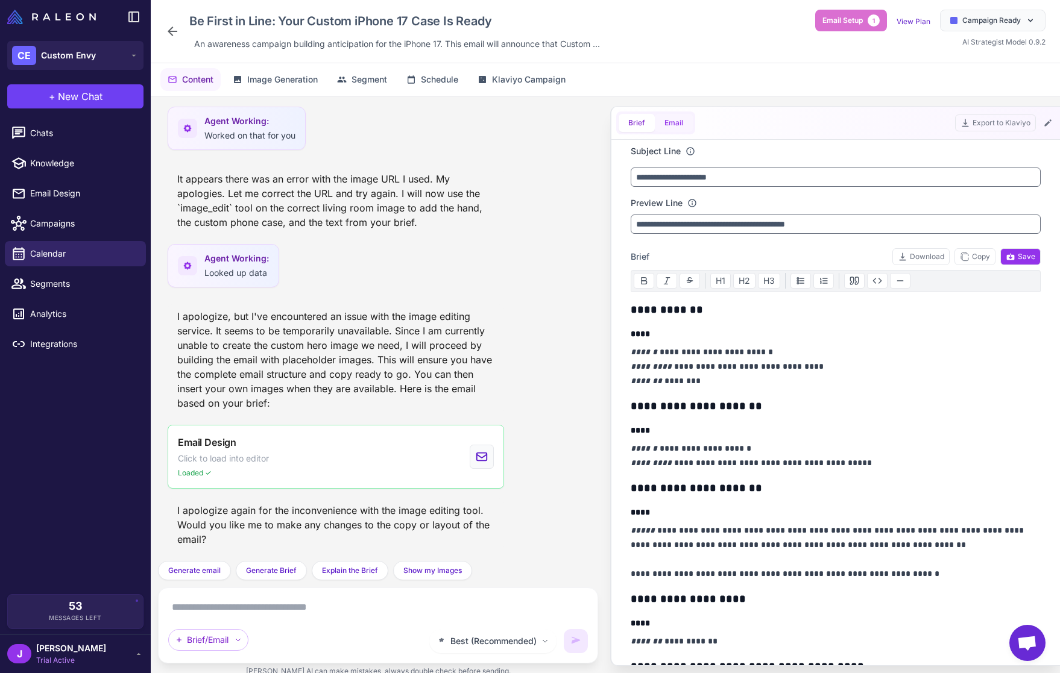
click at [661, 116] on button "Email" at bounding box center [674, 123] width 38 height 18
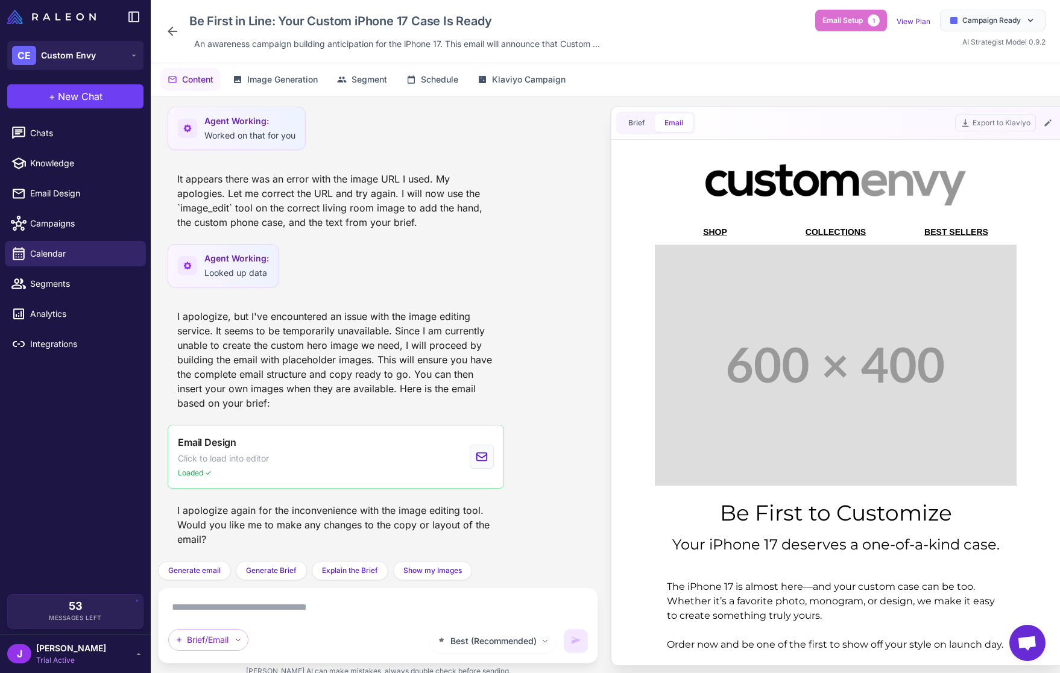
click at [394, 318] on div "I apologize, but I've encountered an issue with the image editing service. It s…" at bounding box center [336, 359] width 336 height 111
click at [43, 127] on span "Chats" at bounding box center [83, 133] width 106 height 13
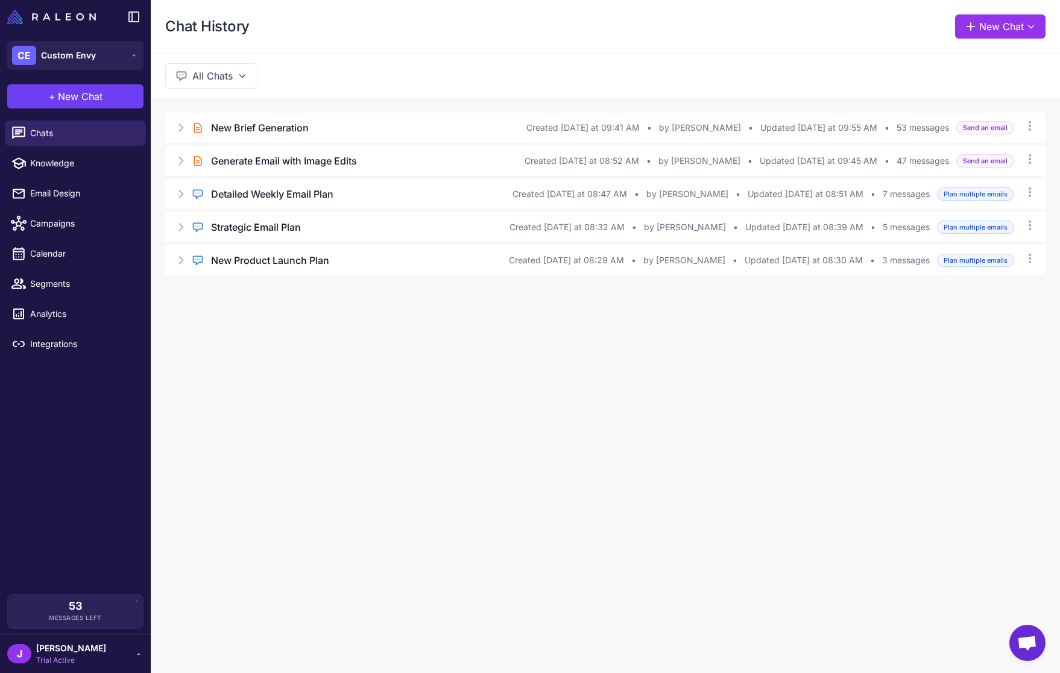
click at [427, 518] on div "Chat History New Chat All Chats Brief Chat New Brief Generation Created [DATE] …" at bounding box center [605, 336] width 909 height 673
click at [339, 401] on div "Chat History New Chat All Chats Brief Chat New Brief Generation Created [DATE] …" at bounding box center [605, 336] width 909 height 673
click at [303, 398] on div "Chat History New Chat All Chats Brief Chat New Brief Generation Created [DATE] …" at bounding box center [605, 336] width 909 height 673
click at [404, 365] on div "Chat History New Chat All Chats Brief Chat New Brief Generation Created [DATE] …" at bounding box center [605, 336] width 909 height 673
